Goal: Register for event/course

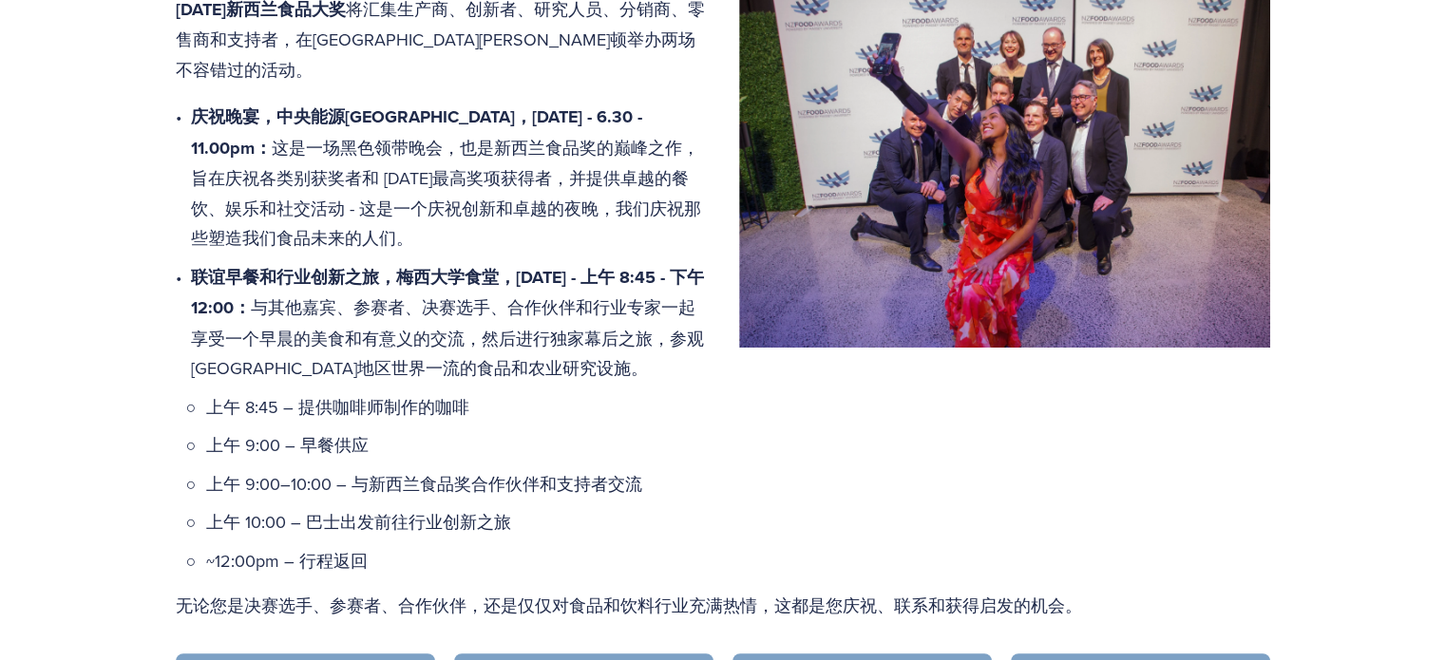
scroll to position [830, 0]
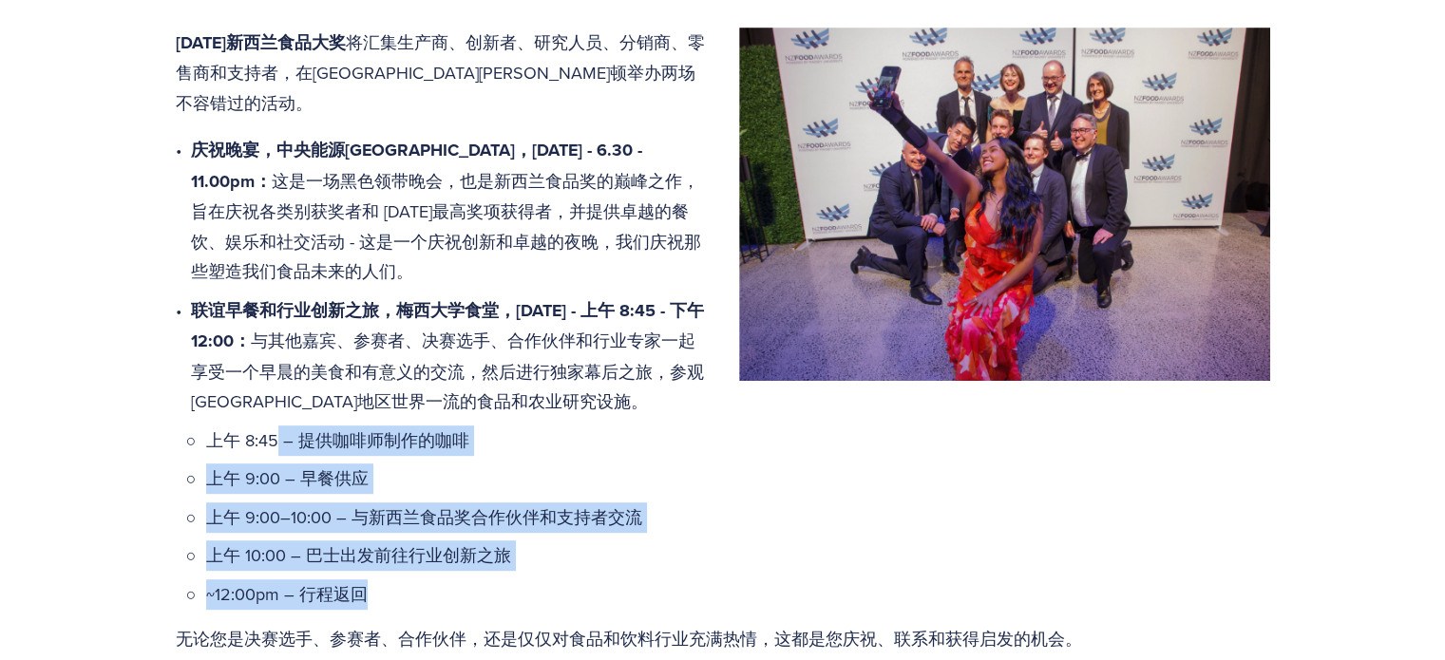
drag, startPoint x: 277, startPoint y: 402, endPoint x: 527, endPoint y: 564, distance: 298.1
click at [527, 564] on ul "上午 8:45 – 提供咖啡师制作的咖啡 上午 9:00 – 早餐供应 上午 9:00–10:00 – 与新西兰食品奖合作伙伴和支持者交流 上午 10:00 …" at bounding box center [738, 518] width 1064 height 184
click at [527, 580] on p "~12:00pm – 行程返回" at bounding box center [738, 595] width 1064 height 30
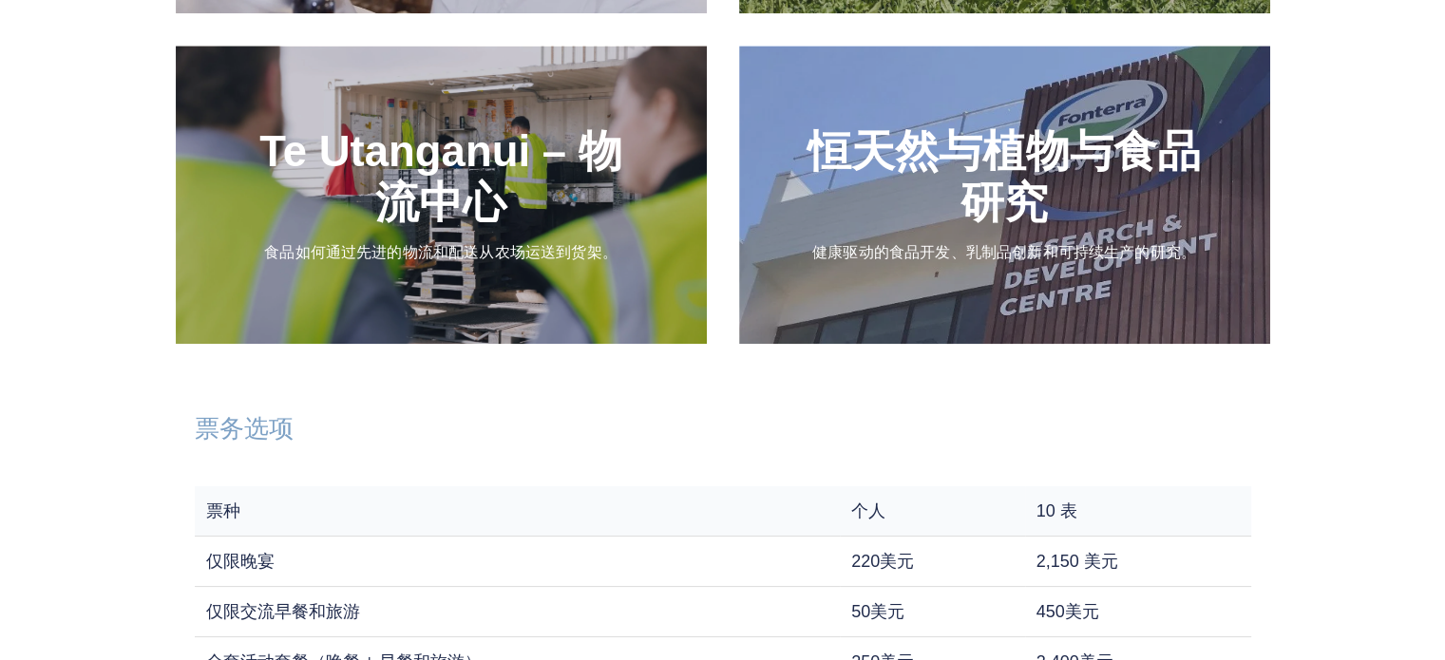
scroll to position [2350, 0]
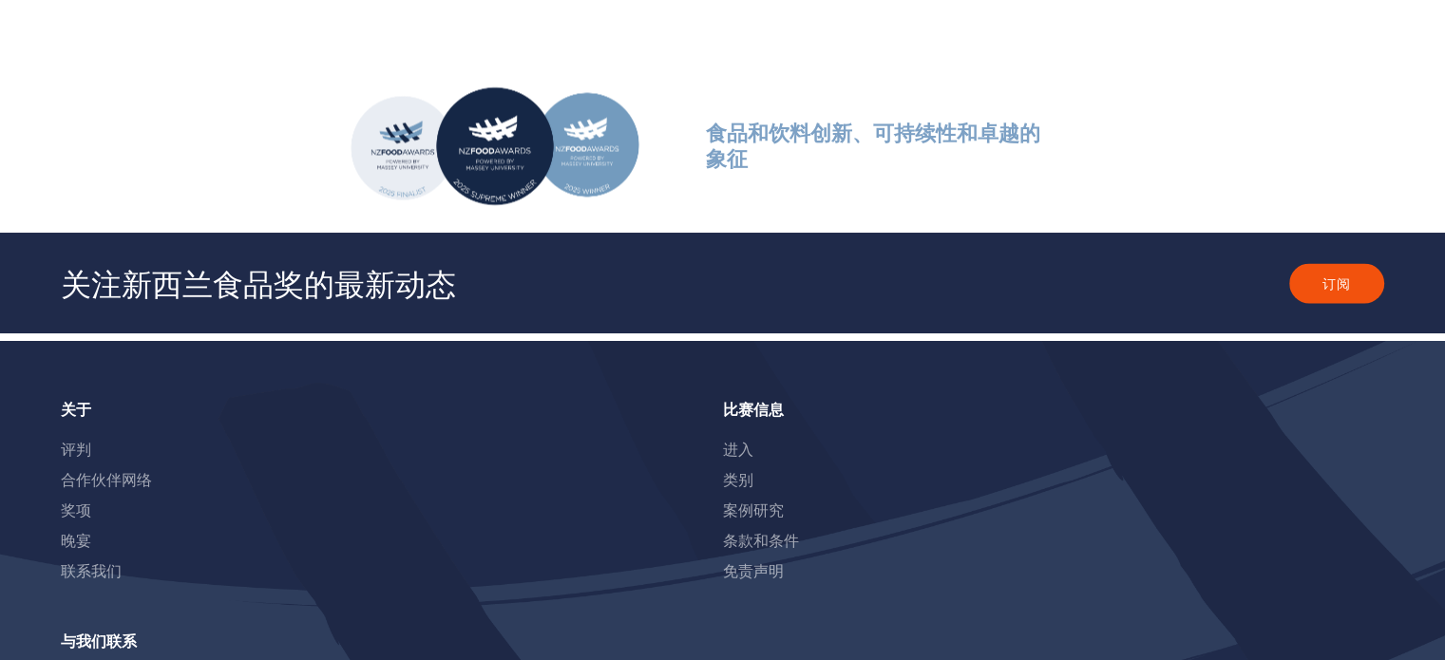
scroll to position [2920, 0]
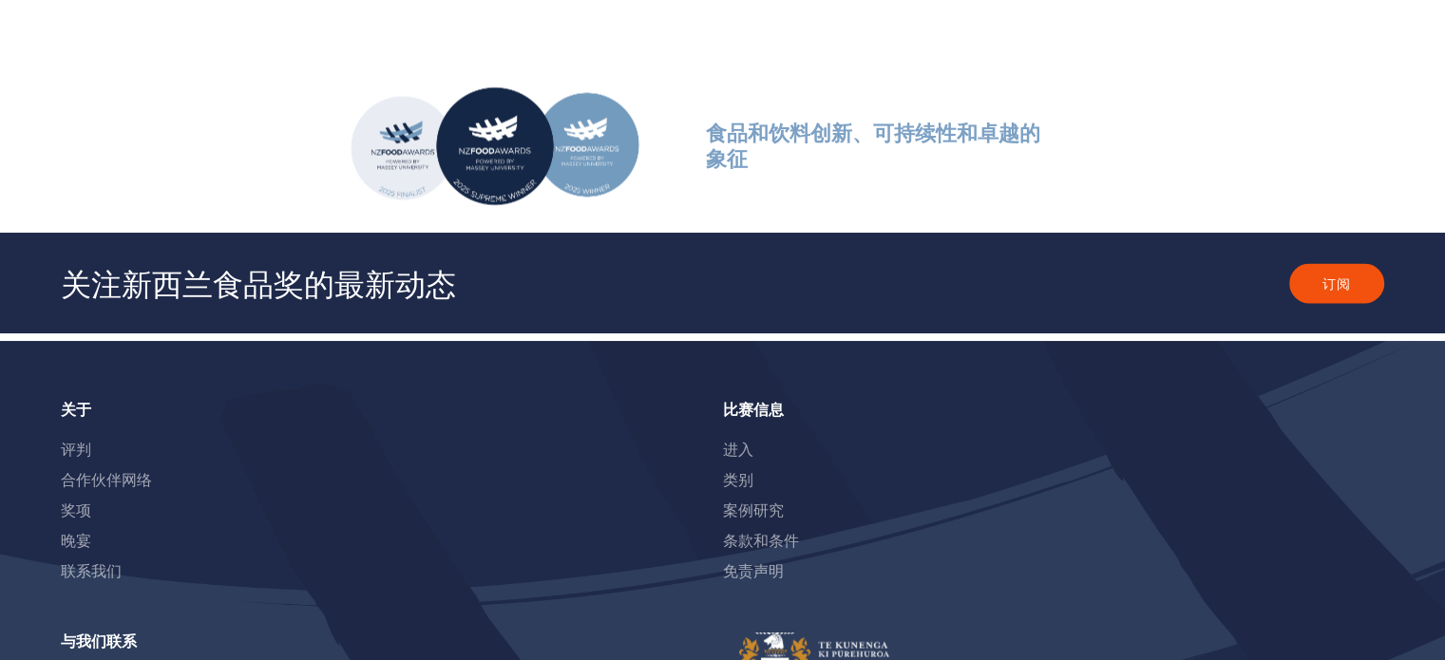
click at [251, 109] on section "食品和饮料创新、可持续性和卓越的象征" at bounding box center [722, 146] width 1445 height 174
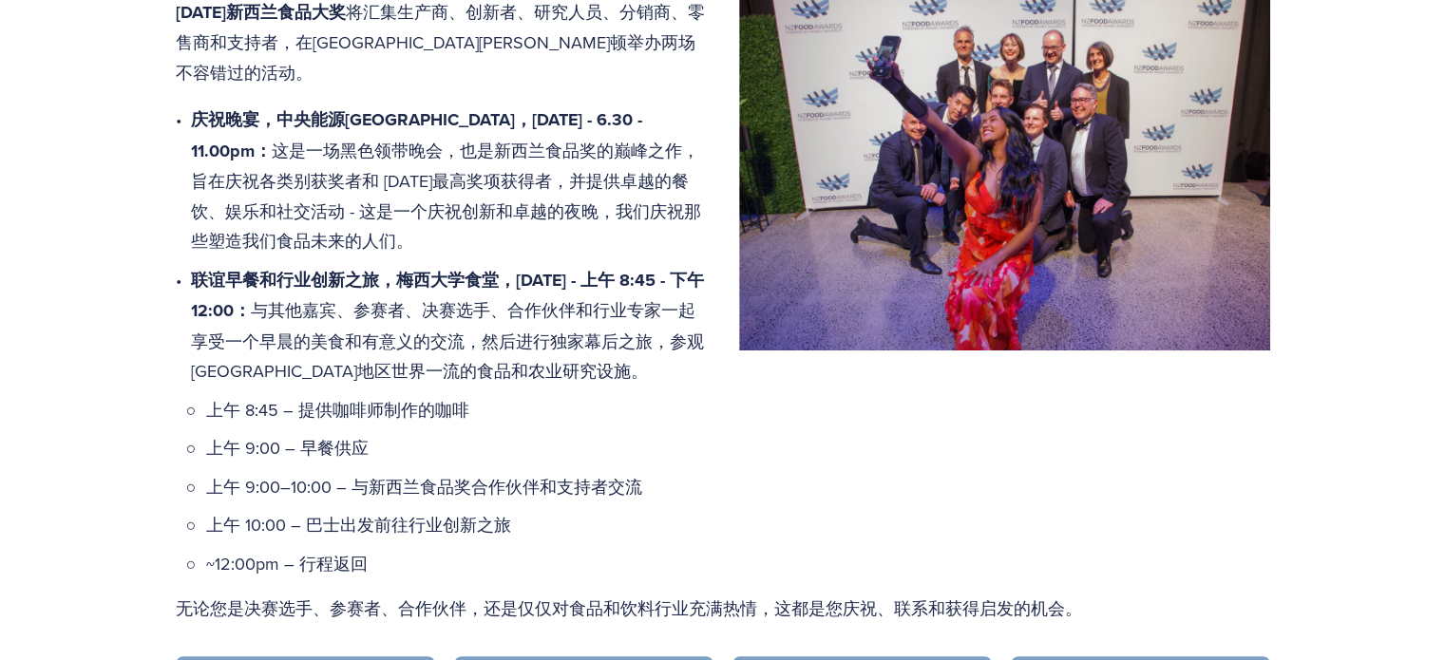
scroll to position [735, 0]
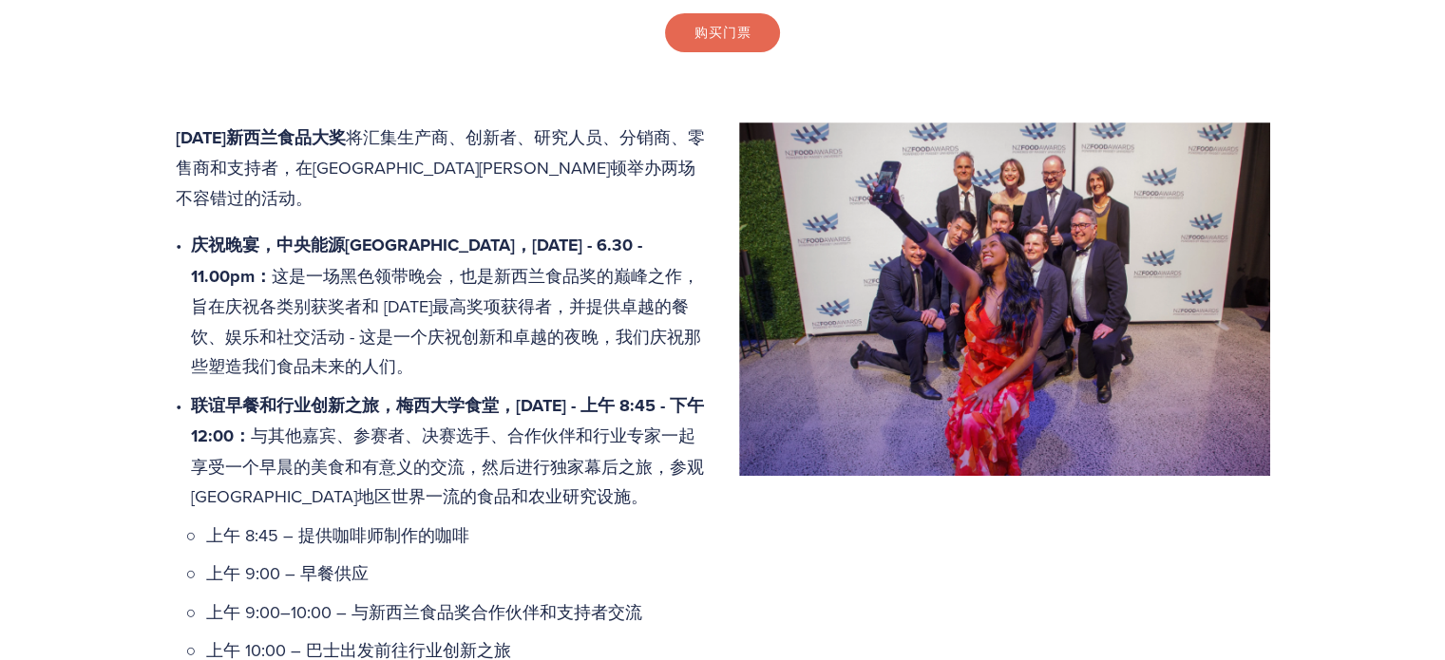
click at [253, 260] on p "庆祝晚宴，中央能源信托竞技场，[DATE] - 6.30 - 11.00pm： 这是一场黑色领带晚会，也是新西兰食品奖的巅峰之作，旨在庆祝各类别获奖者和 [D…" at bounding box center [730, 306] width 1079 height 152
drag, startPoint x: 342, startPoint y: 246, endPoint x: 435, endPoint y: 244, distance: 93.1
click at [435, 264] on font "这是一场黑色领带晚会，也是新西兰食品奖的巅峰之作，旨在庆祝各类别获奖者和 [DATE]最高奖项获得者，并提供卓越的餐饮、娱乐和社交活动 - 这是一个庆祝创新和…" at bounding box center [446, 321] width 510 height 115
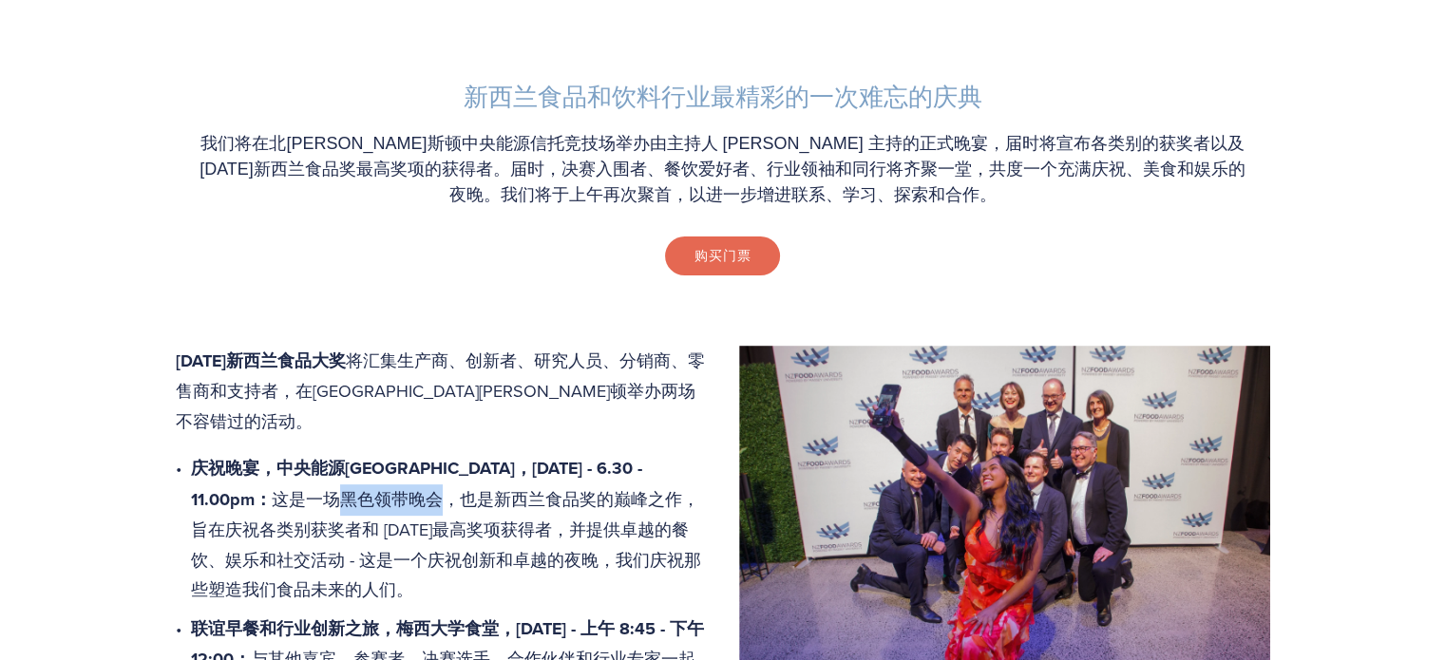
scroll to position [640, 0]
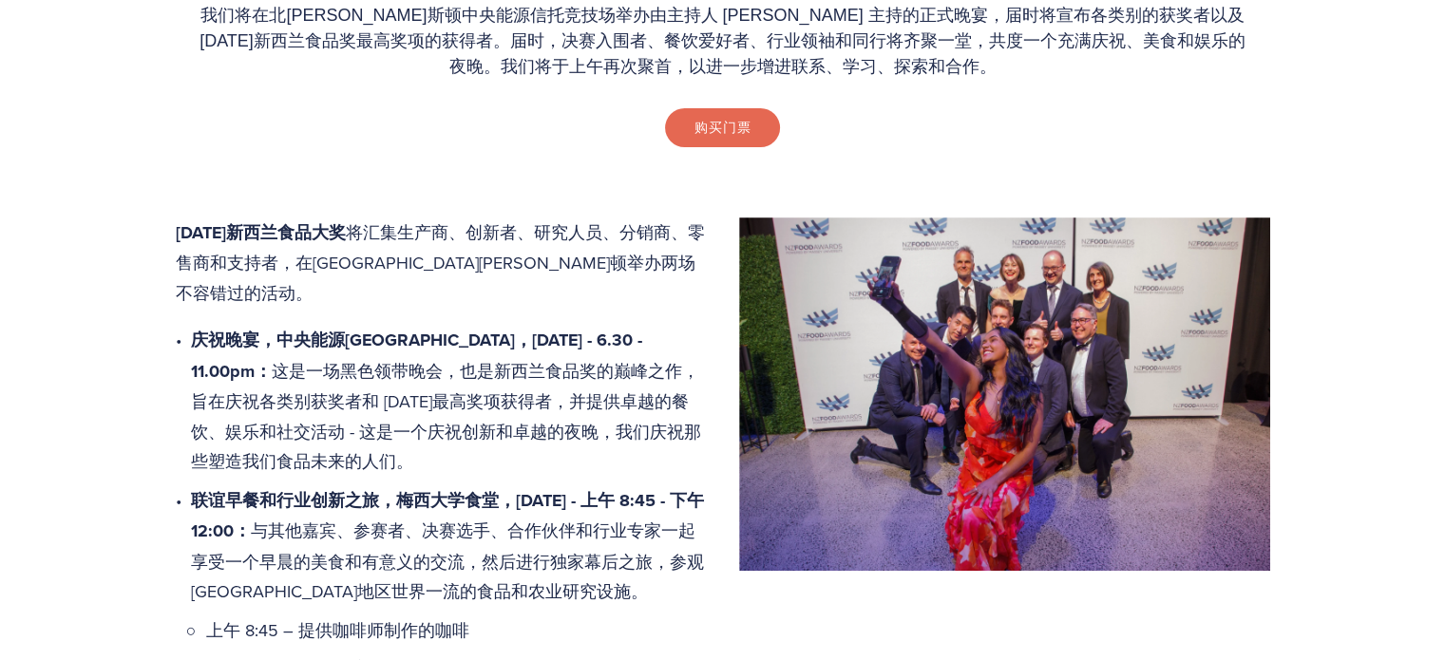
click at [509, 181] on div "新西兰食品和饮料行业最精彩的一次难忘的庆典 我们将在北[PERSON_NAME]斯顿中央能源[GEOGRAPHIC_DATA]举办由主持人 [PERSON_N…" at bounding box center [723, 50] width 1095 height 268
